Goal: Information Seeking & Learning: Check status

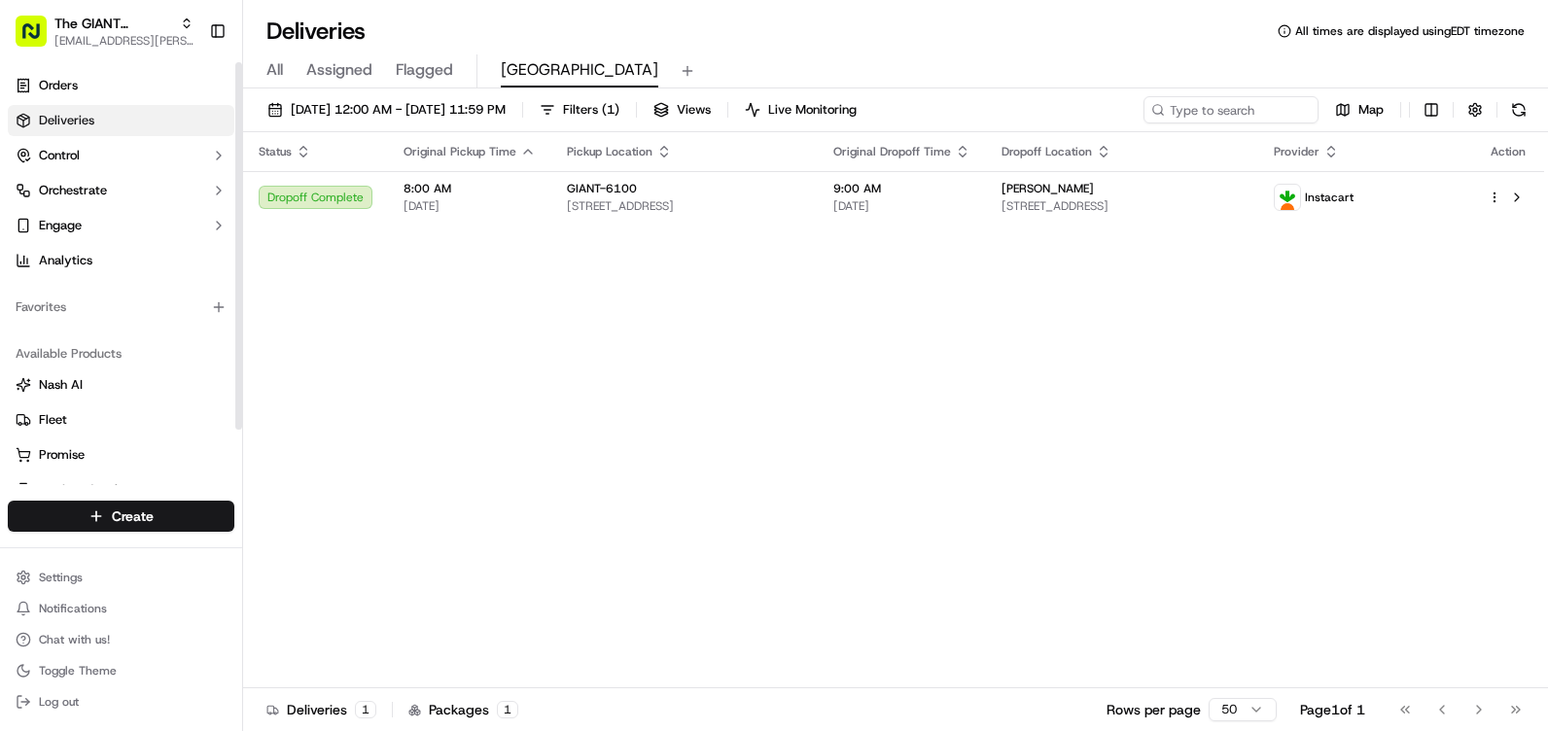
drag, startPoint x: 0, startPoint y: 0, endPoint x: 165, endPoint y: 101, distance: 193.8
click at [165, 101] on ul "Orders Deliveries Control Orchestrate Engage Analytics" at bounding box center [121, 173] width 227 height 206
click at [164, 90] on link "Orders" at bounding box center [121, 85] width 227 height 31
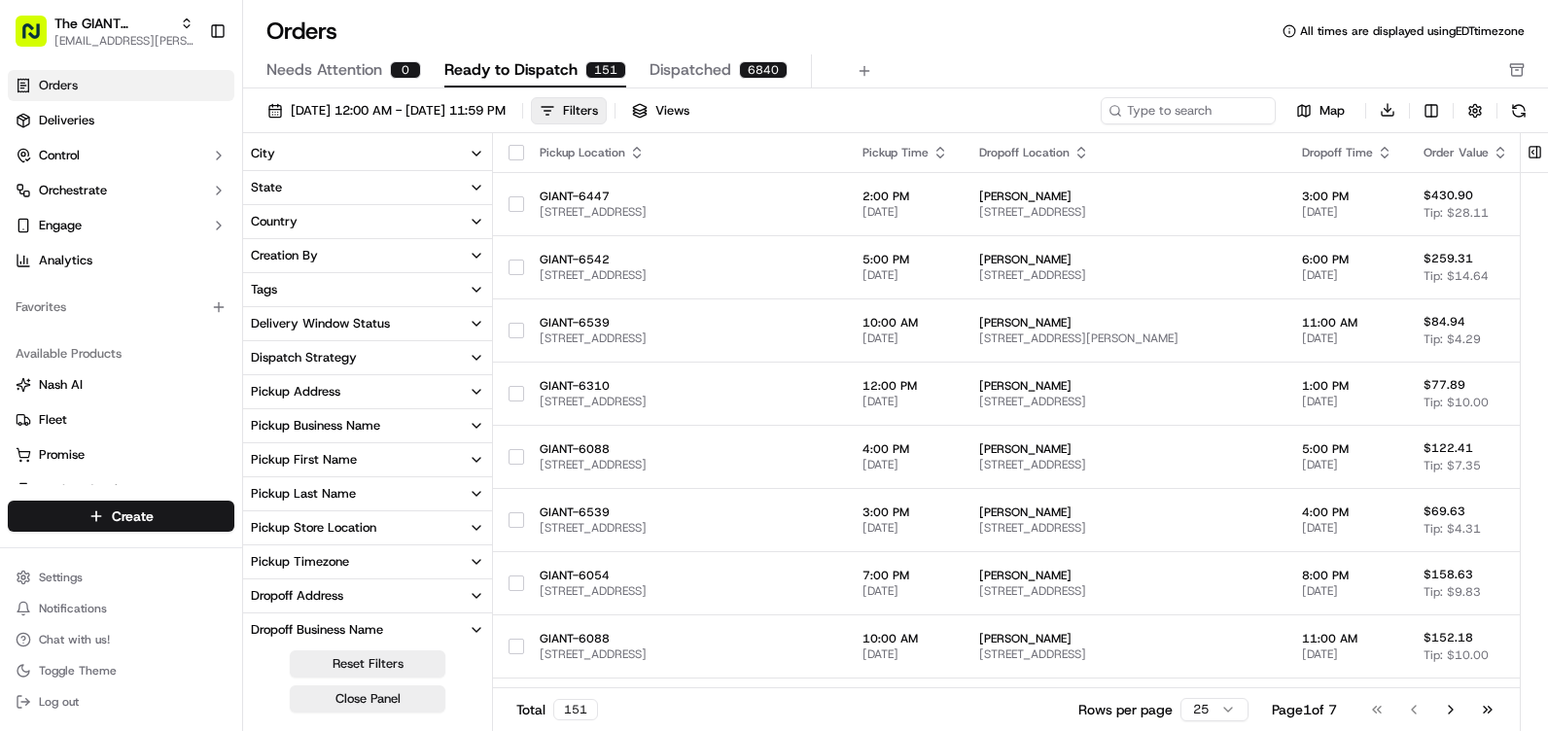
click at [380, 160] on button "City" at bounding box center [367, 153] width 249 height 33
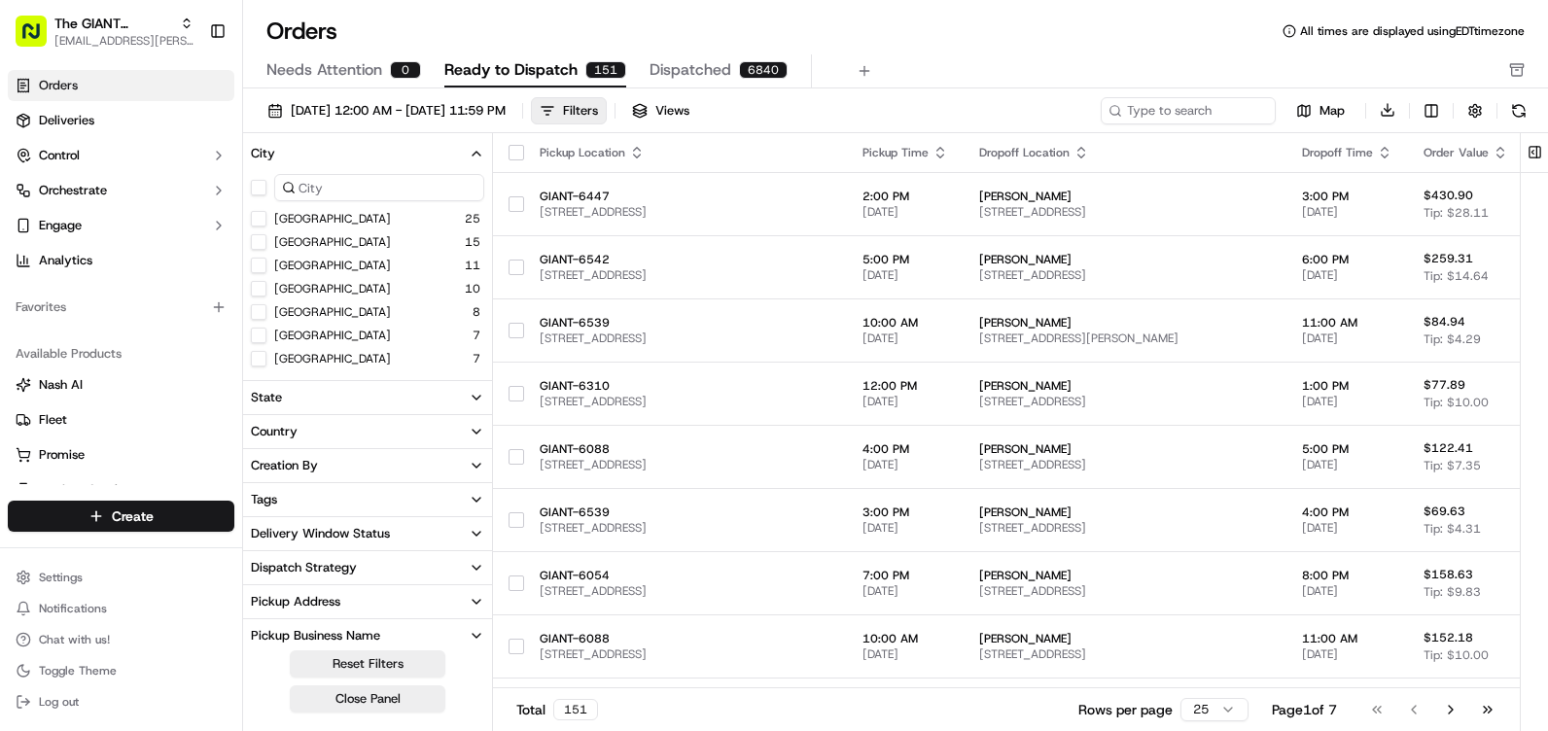
click at [359, 198] on input at bounding box center [379, 187] width 210 height 27
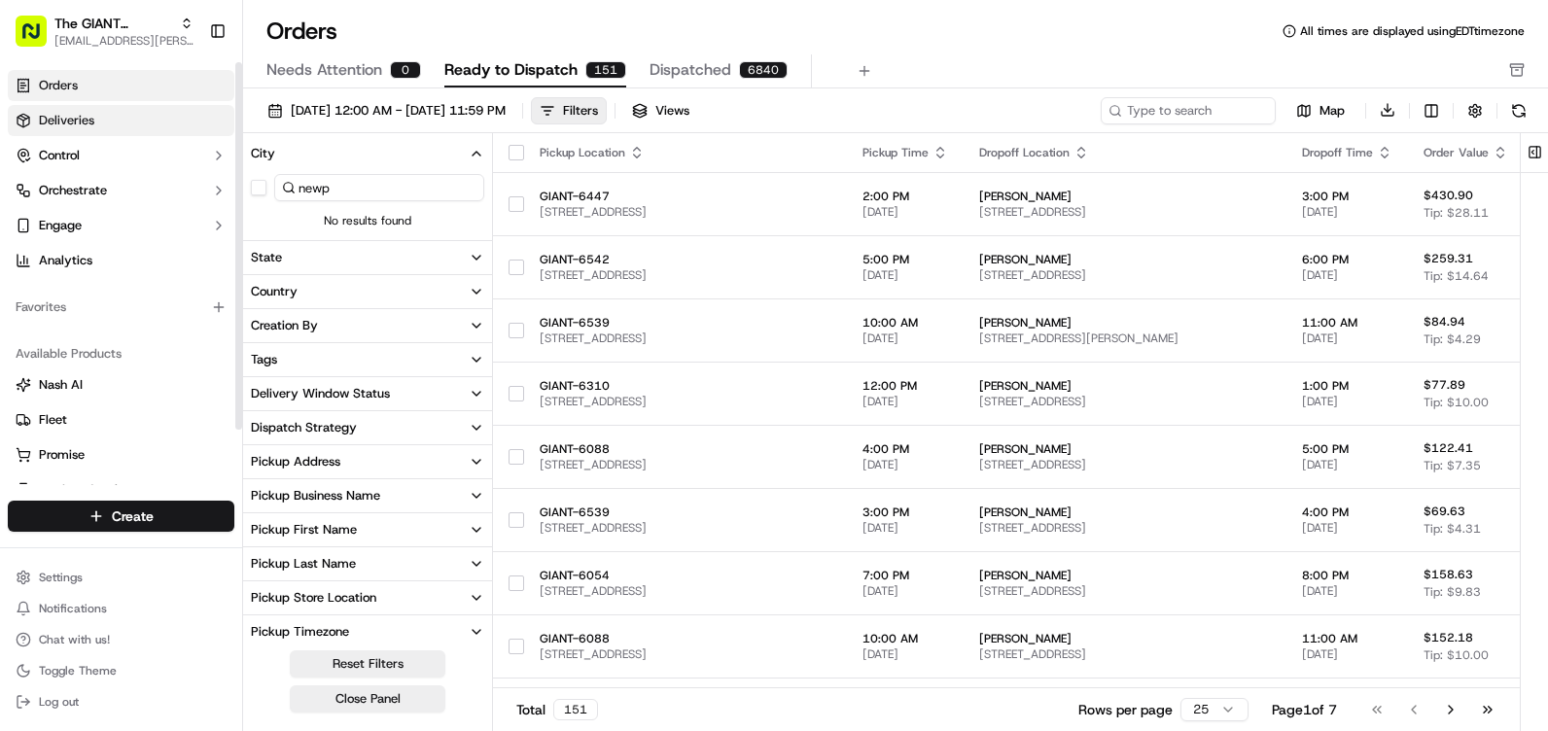
type input "newp"
click at [142, 132] on link "Deliveries" at bounding box center [121, 120] width 227 height 31
